Goal: Task Accomplishment & Management: Use online tool/utility

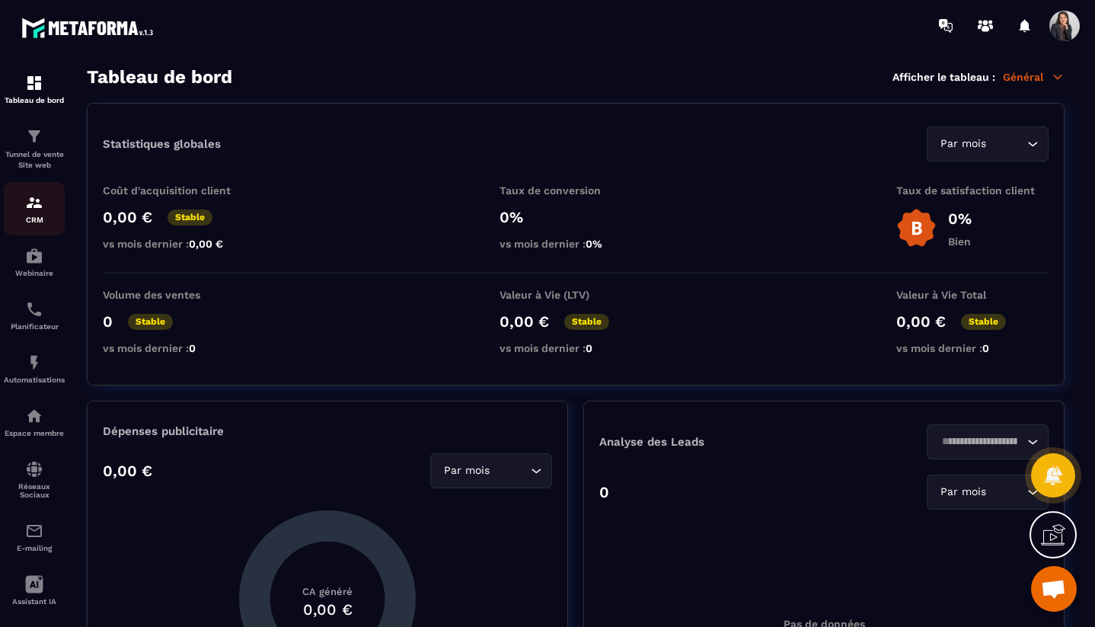
click at [34, 219] on p "CRM" at bounding box center [34, 220] width 61 height 8
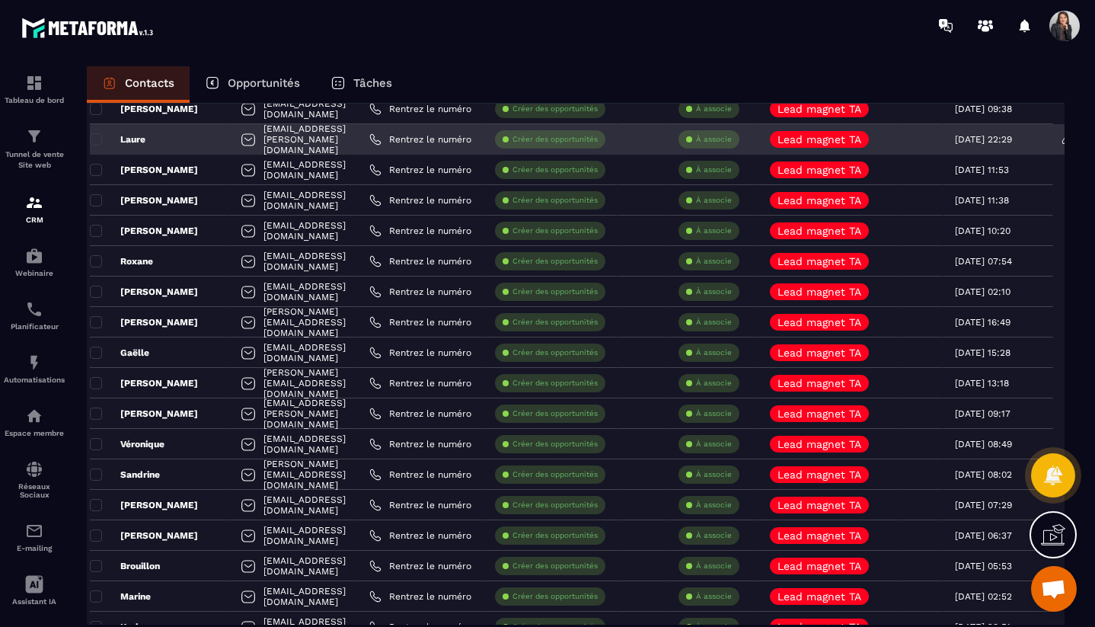
scroll to position [209, 0]
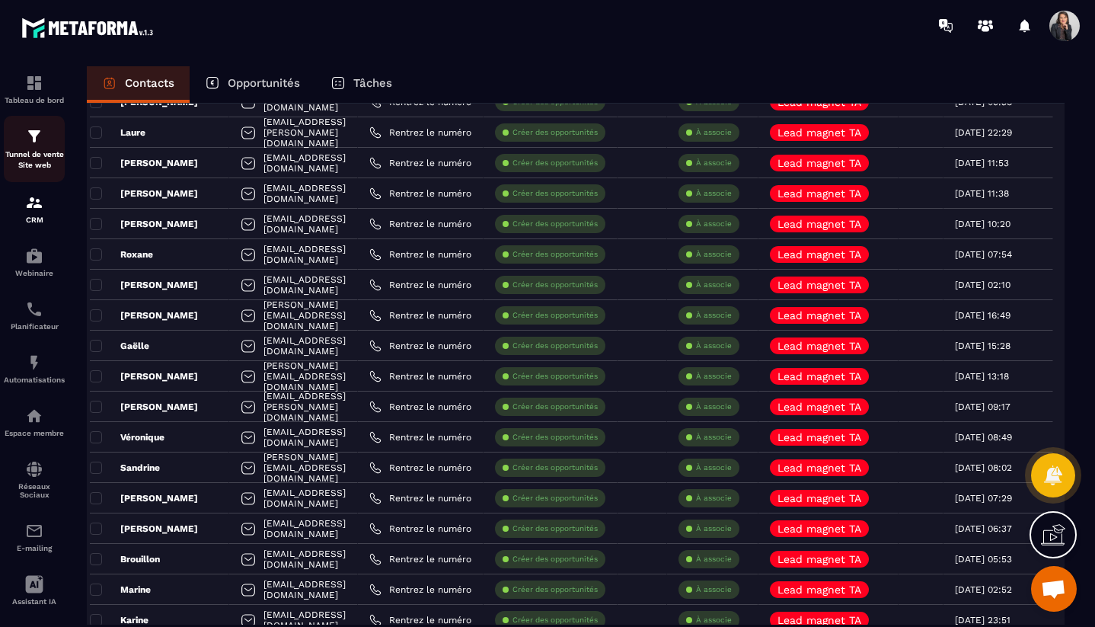
click at [37, 142] on img at bounding box center [34, 136] width 18 height 18
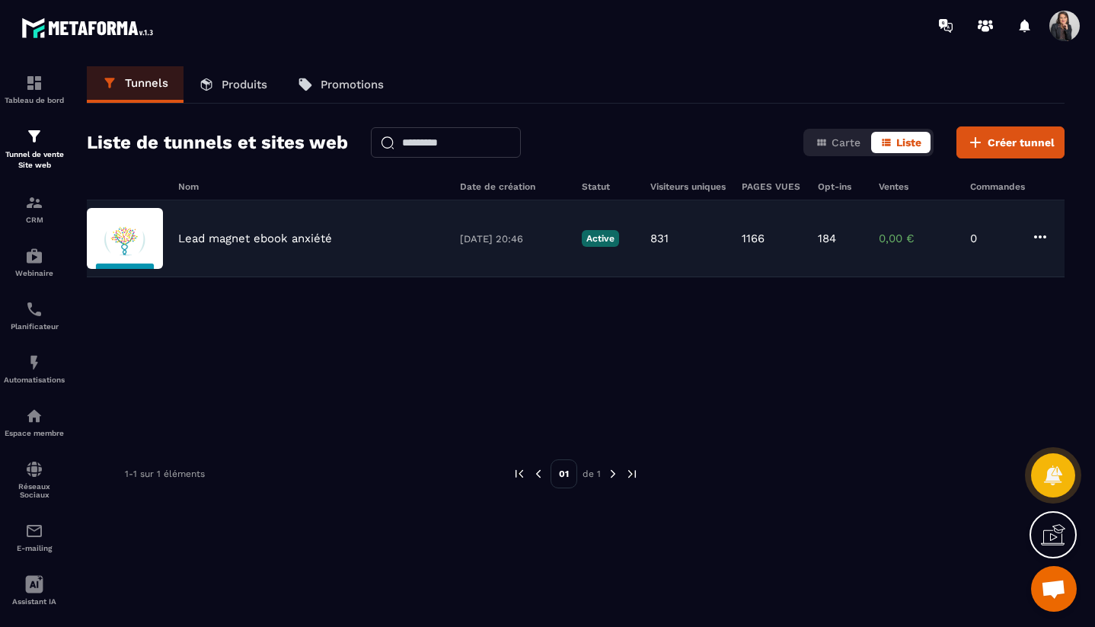
click at [382, 234] on div "Lead magnet ebook anxiété" at bounding box center [311, 239] width 267 height 14
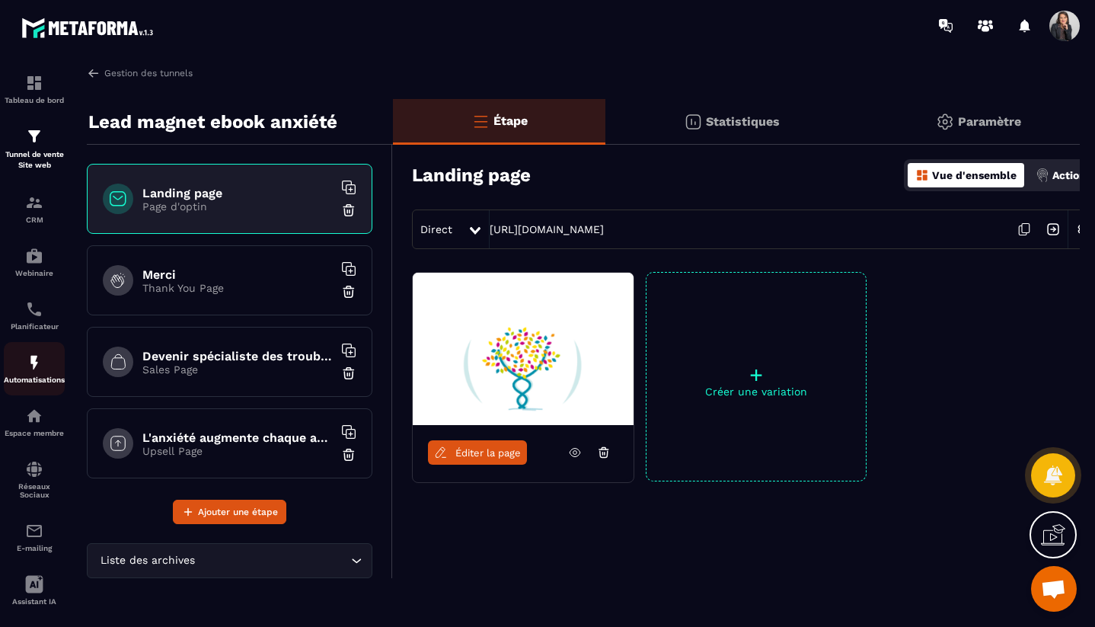
click at [34, 369] on img at bounding box center [34, 362] width 18 height 18
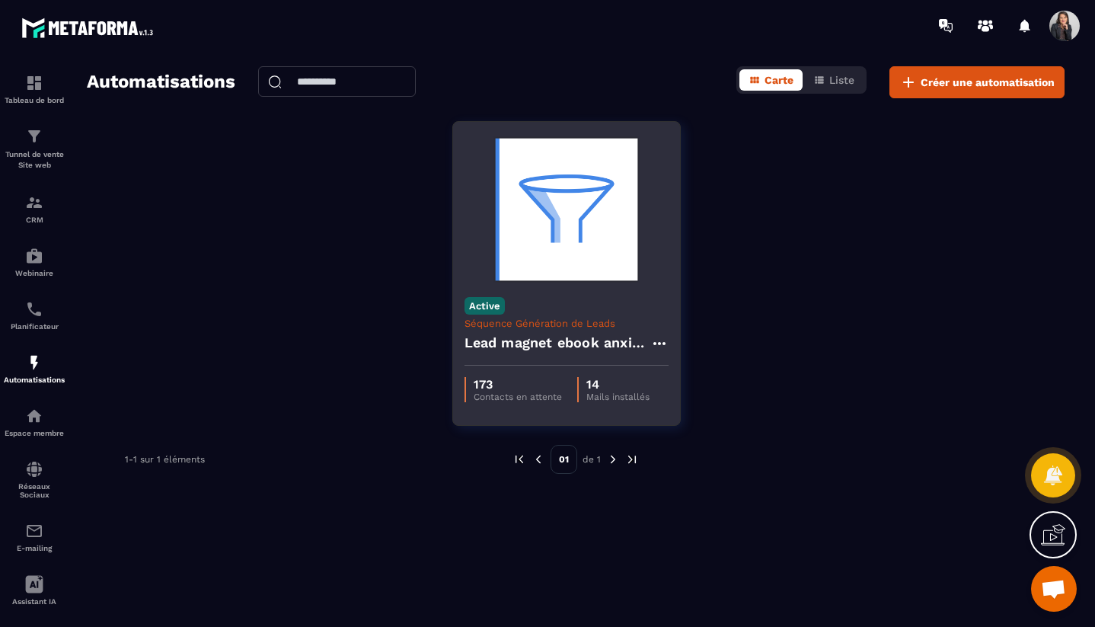
click at [577, 257] on img at bounding box center [567, 209] width 204 height 152
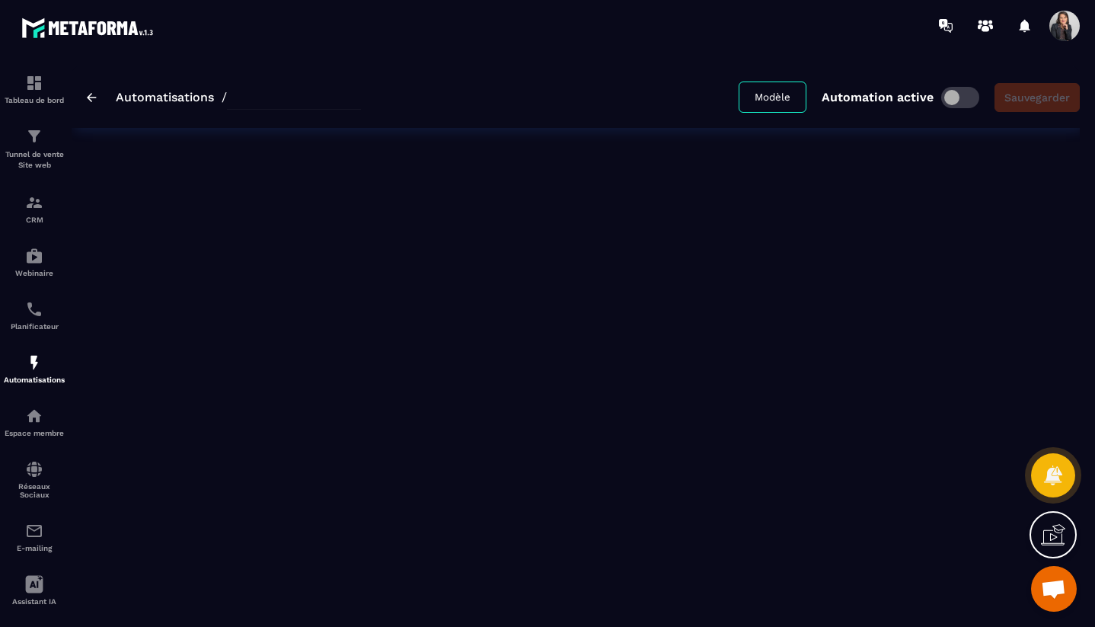
type input "**********"
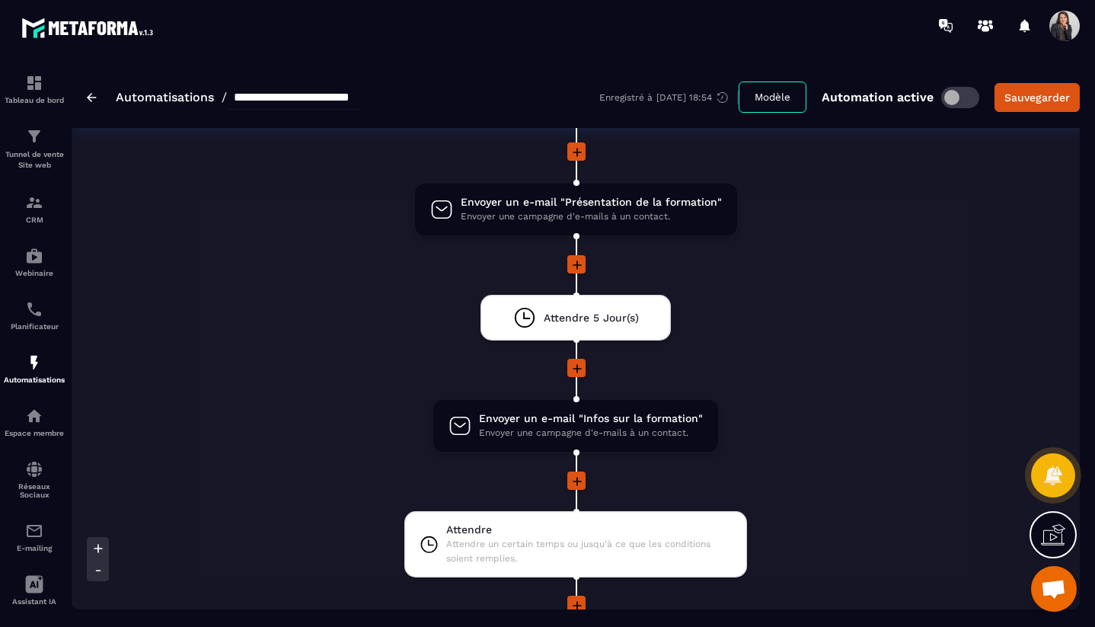
scroll to position [2661, 0]
